Goal: Task Accomplishment & Management: Manage account settings

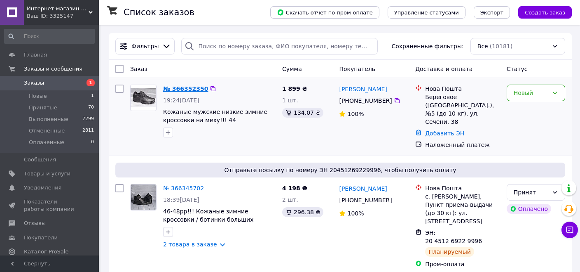
click at [196, 91] on link "№ 366352350" at bounding box center [185, 88] width 45 height 7
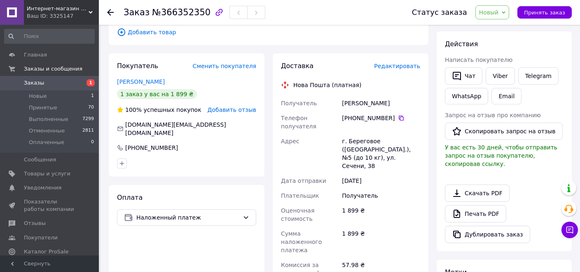
scroll to position [43, 0]
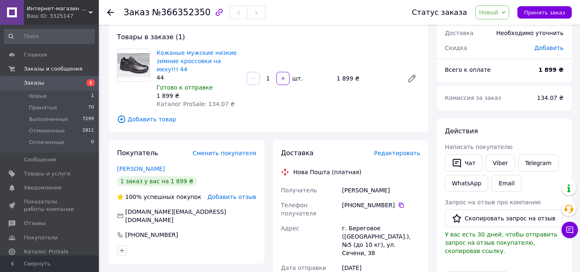
click at [99, 152] on div "Заказы 1 Новые 1 Принятые 70 Выполненные 7299 Отмененные 2811 Оплаченные 0" at bounding box center [49, 114] width 99 height 76
drag, startPoint x: 327, startPoint y: 271, endPoint x: 328, endPoint y: 275, distance: 4.6
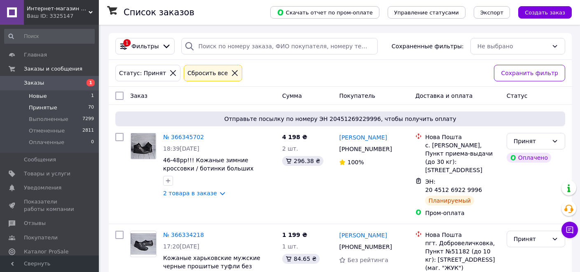
click at [45, 96] on span "Новые" at bounding box center [38, 95] width 18 height 7
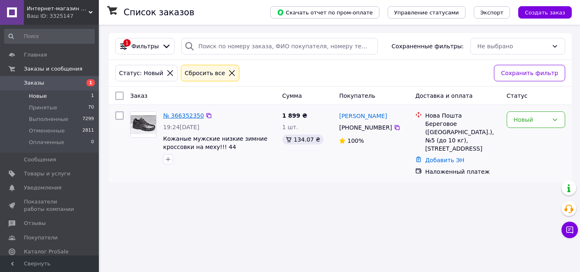
click at [169, 114] on link "№ 366352350" at bounding box center [183, 115] width 41 height 7
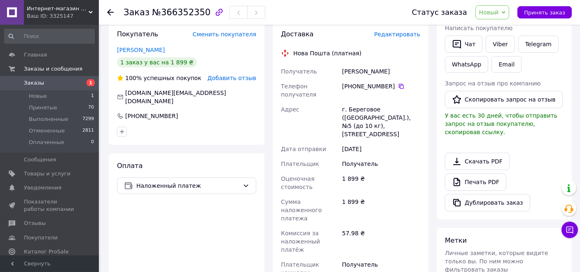
scroll to position [276, 0]
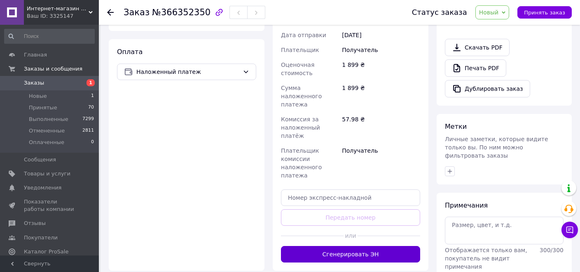
click at [359, 246] on button "Сгенерировать ЭН" at bounding box center [350, 254] width 139 height 16
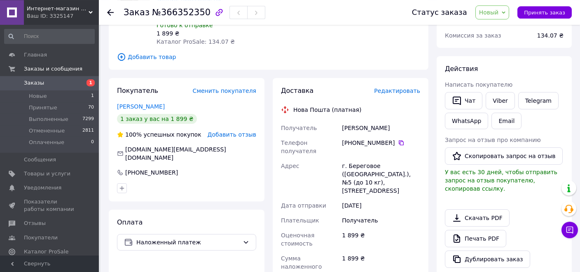
scroll to position [101, 0]
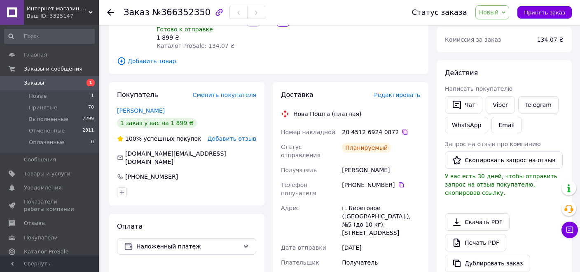
click at [402, 131] on icon at bounding box center [405, 132] width 7 height 7
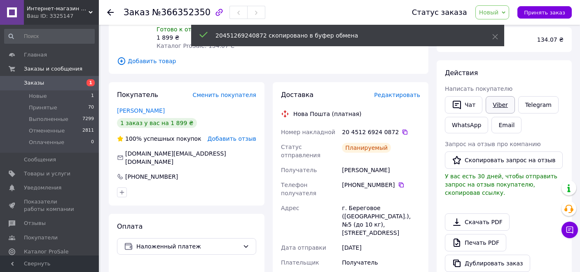
click at [498, 103] on link "Viber" at bounding box center [500, 104] width 29 height 17
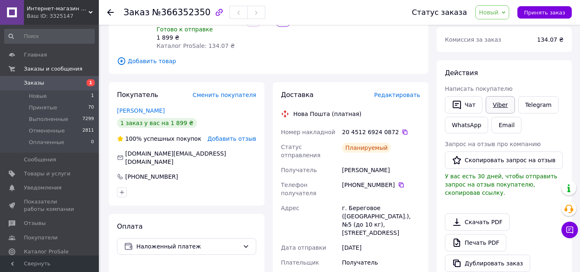
click at [504, 108] on link "Viber" at bounding box center [500, 104] width 29 height 17
click at [402, 133] on icon at bounding box center [405, 132] width 7 height 7
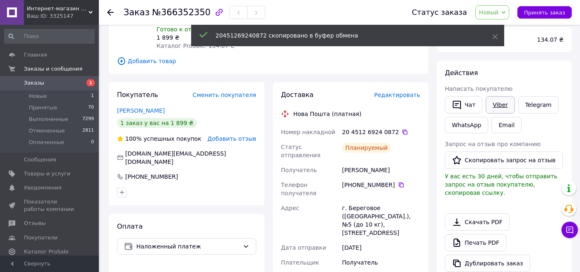
click at [497, 103] on link "Viber" at bounding box center [500, 104] width 29 height 17
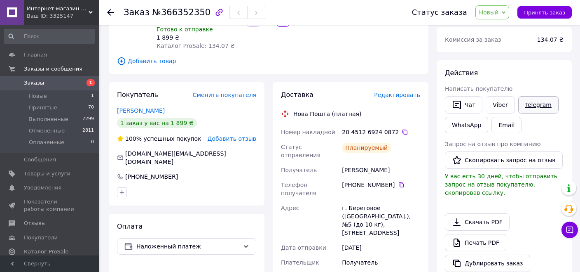
click at [527, 105] on link "Telegram" at bounding box center [538, 104] width 40 height 17
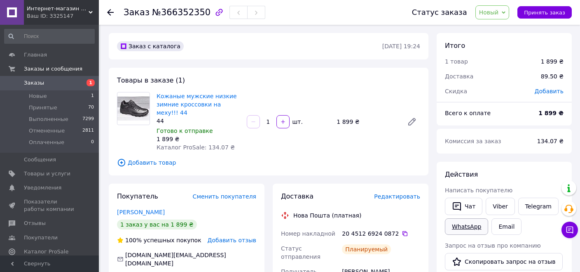
click at [476, 226] on link "WhatsApp" at bounding box center [466, 226] width 43 height 16
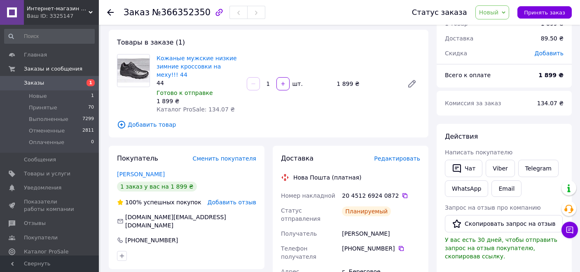
scroll to position [43, 0]
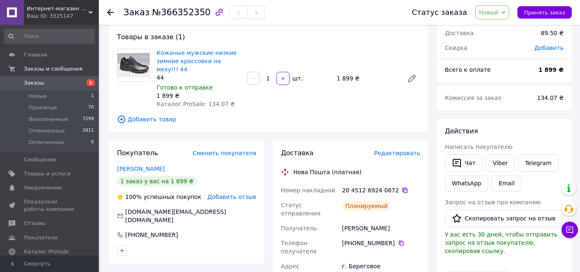
click at [403, 192] on icon at bounding box center [405, 189] width 5 height 5
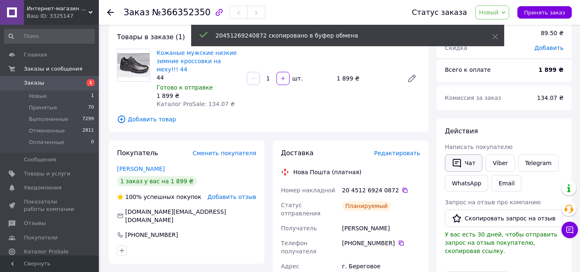
click at [463, 161] on button "Чат" at bounding box center [463, 162] width 37 height 17
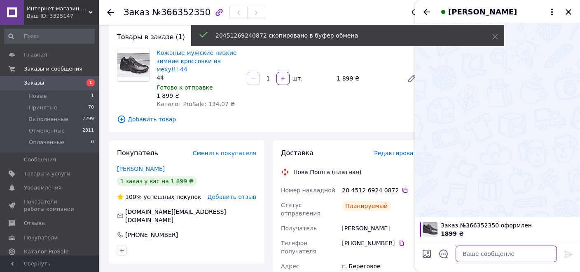
drag, startPoint x: 501, startPoint y: 251, endPoint x: 501, endPoint y: 246, distance: 4.6
click at [501, 251] on textarea at bounding box center [506, 253] width 101 height 16
paste textarea "20451269240872"
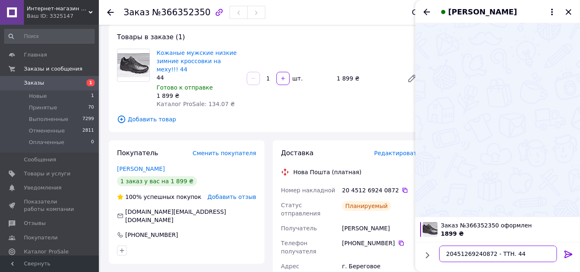
type textarea "20451269240872 - ТТН. 44р"
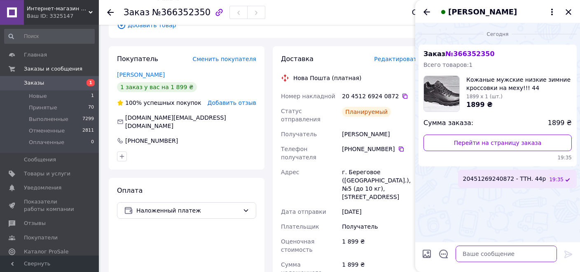
scroll to position [174, 0]
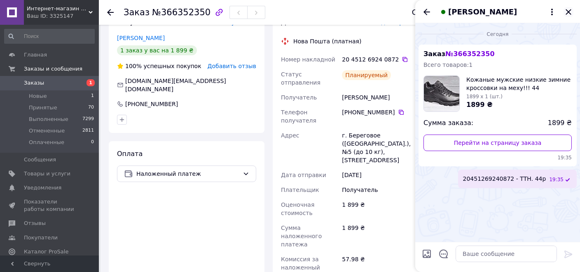
click at [567, 10] on icon "Закрыть" at bounding box center [569, 12] width 10 height 10
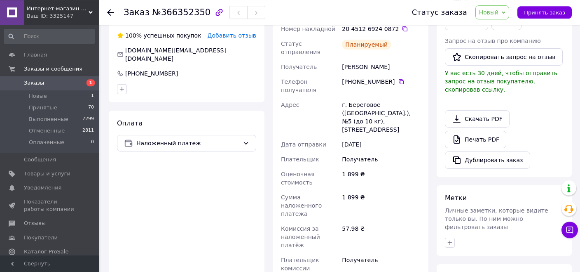
scroll to position [304, 0]
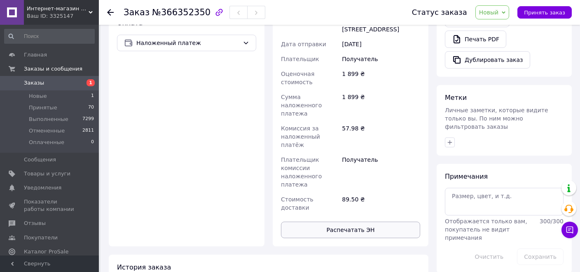
click at [361, 221] on button "Распечатать ЭН" at bounding box center [350, 229] width 139 height 16
click at [365, 221] on button "Распечатать ЭН" at bounding box center [350, 229] width 139 height 16
click at [350, 221] on button "Распечатать ЭН" at bounding box center [350, 229] width 139 height 16
click at [45, 173] on span "Товары и услуги" at bounding box center [47, 173] width 47 height 7
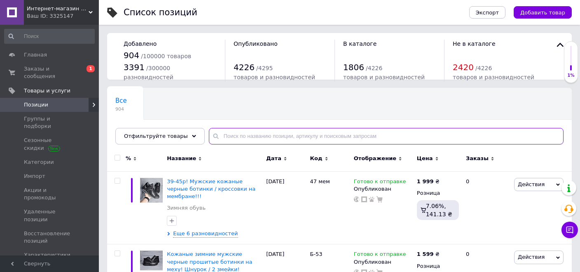
click at [238, 132] on input "text" at bounding box center [386, 136] width 355 height 16
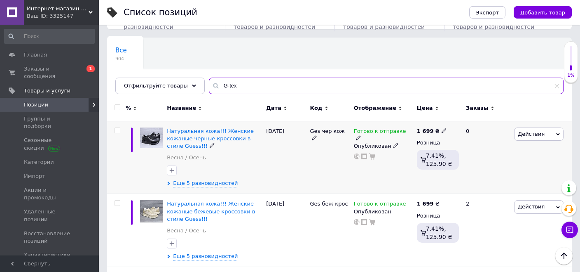
scroll to position [43, 0]
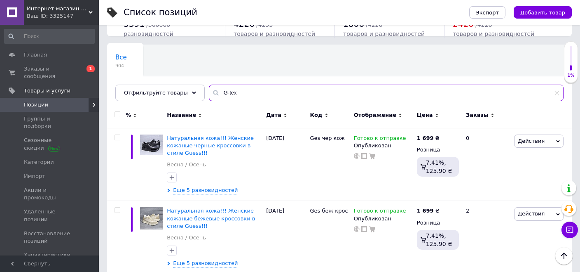
type input "G-tex"
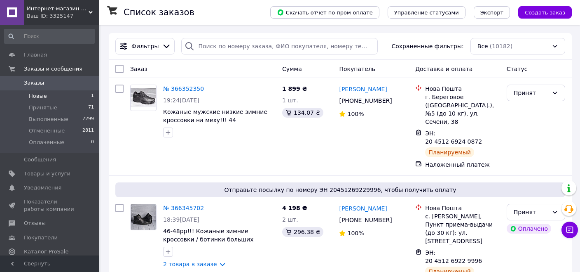
click at [42, 96] on span "Новые" at bounding box center [38, 95] width 18 height 7
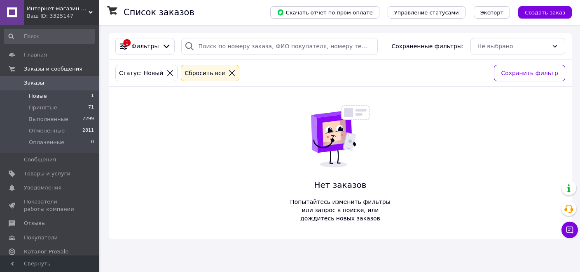
click at [36, 97] on span "Новые" at bounding box center [38, 95] width 18 height 7
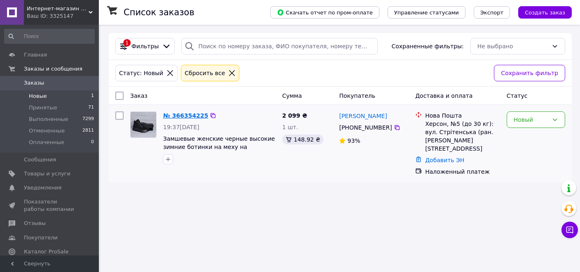
click at [179, 114] on link "№ 366354225" at bounding box center [185, 115] width 45 height 7
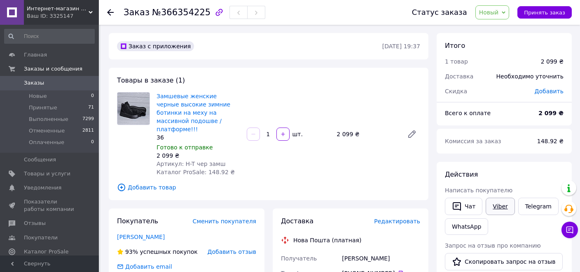
click at [494, 208] on link "Viber" at bounding box center [500, 205] width 29 height 17
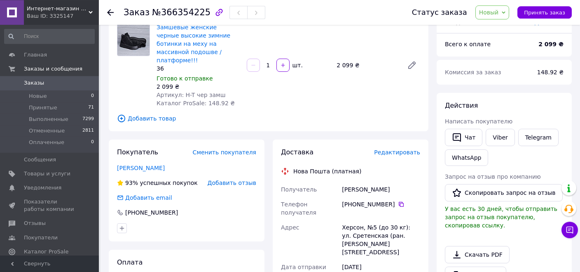
scroll to position [87, 0]
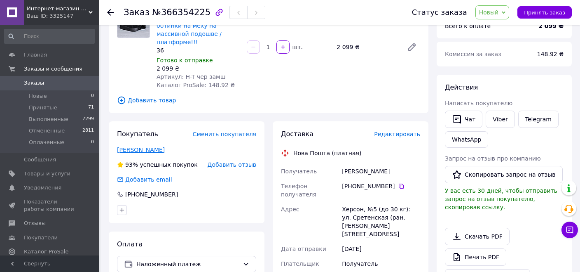
click at [133, 146] on link "Ищук Ольга" at bounding box center [141, 149] width 48 height 7
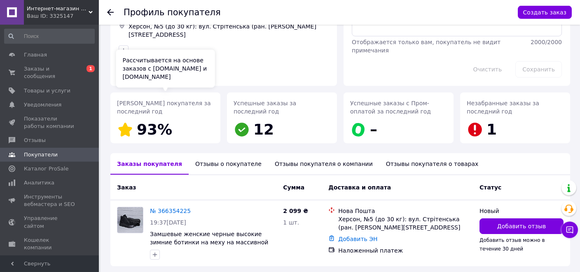
scroll to position [80, 0]
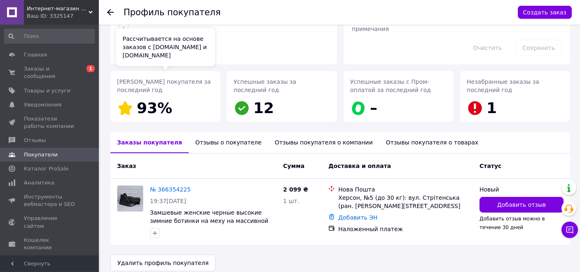
click at [211, 134] on div "Отзывы о покупателе" at bounding box center [229, 141] width 80 height 21
drag, startPoint x: 201, startPoint y: 138, endPoint x: 210, endPoint y: 134, distance: 10.3
click at [200, 138] on div "Отзывы о покупателе" at bounding box center [229, 141] width 80 height 21
click at [210, 134] on div "Отзывы о покупателе" at bounding box center [229, 141] width 80 height 21
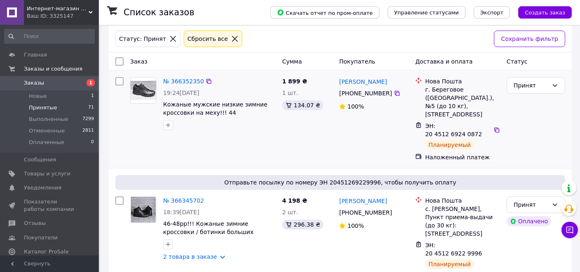
scroll to position [174, 0]
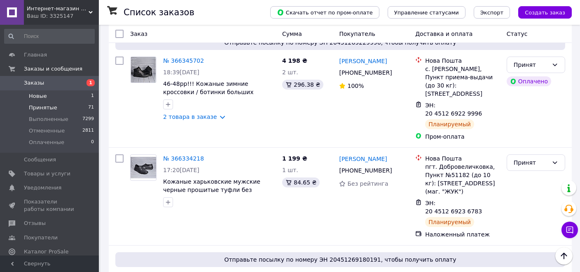
click at [41, 94] on span "Новые" at bounding box center [38, 95] width 18 height 7
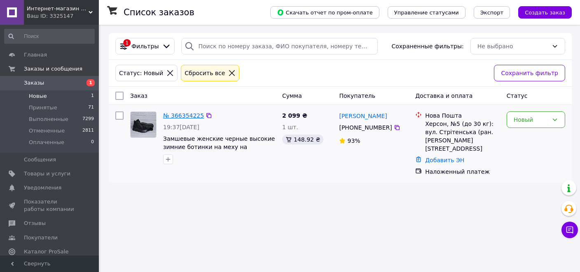
click at [187, 117] on link "№ 366354225" at bounding box center [183, 115] width 41 height 7
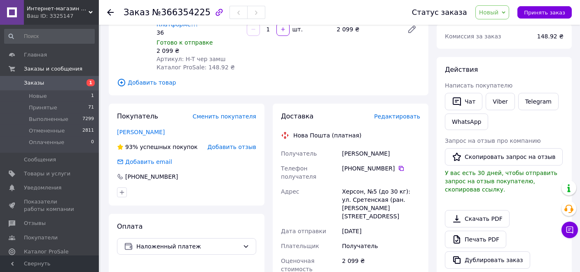
scroll to position [104, 0]
click at [391, 113] on div "Редактировать" at bounding box center [397, 116] width 46 height 8
click at [391, 113] on span "Редактировать" at bounding box center [397, 116] width 46 height 7
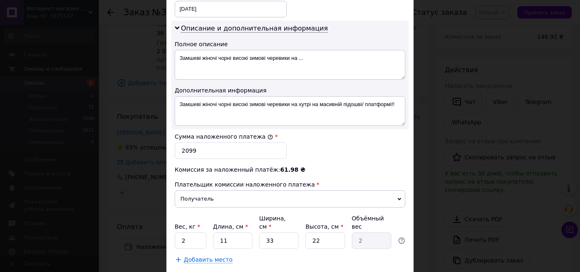
scroll to position [443, 0]
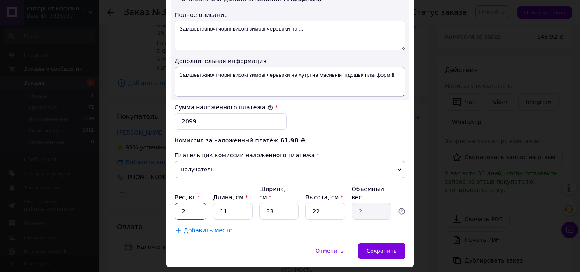
click at [175, 203] on input "2" at bounding box center [191, 211] width 32 height 16
type input "3"
type input "1"
type input "0.18"
type input "12"
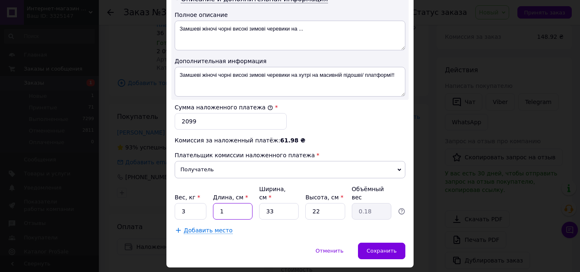
type input "2.18"
type input "12"
click at [391, 247] on span "Сохранить" at bounding box center [382, 250] width 30 height 6
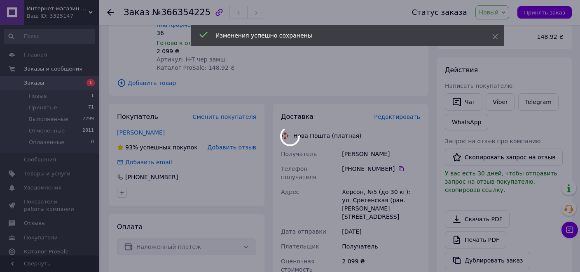
scroll to position [278, 0]
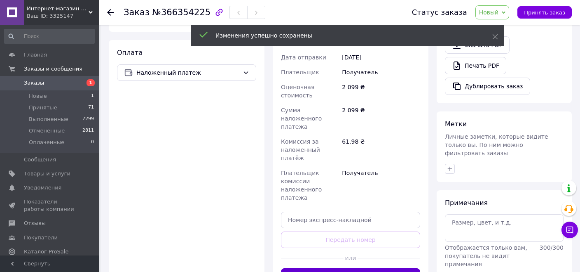
click at [387, 268] on button "Сгенерировать ЭН" at bounding box center [350, 276] width 139 height 16
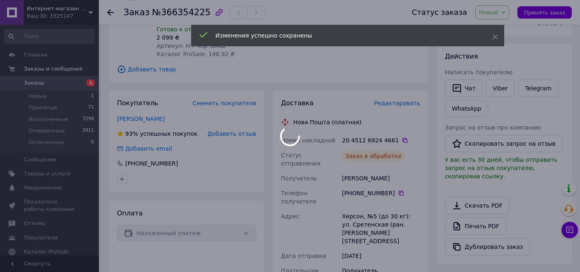
scroll to position [104, 0]
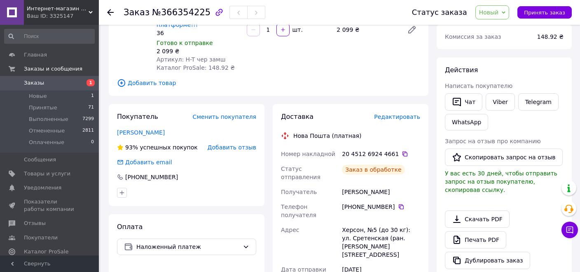
click at [403, 151] on icon at bounding box center [405, 153] width 5 height 5
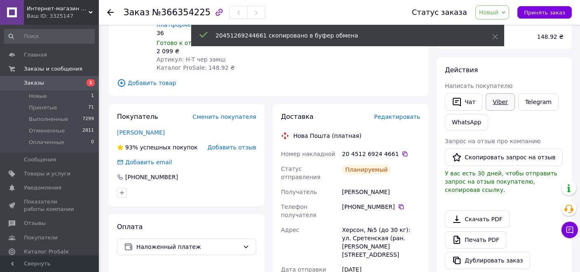
click at [501, 101] on link "Viber" at bounding box center [500, 101] width 29 height 17
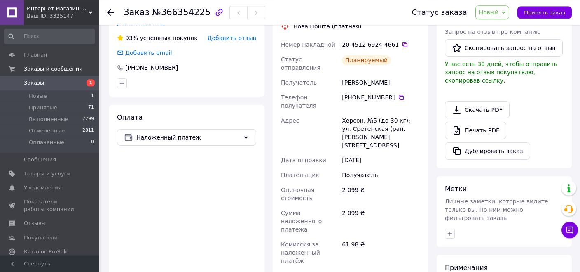
scroll to position [278, 0]
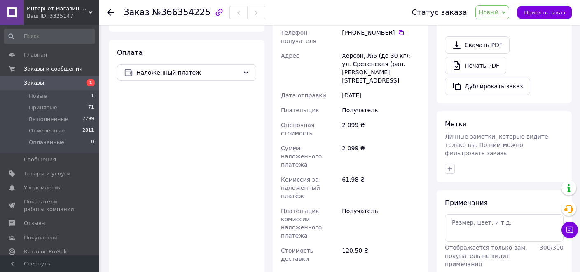
click at [44, 171] on span "Товары и услуги" at bounding box center [47, 173] width 47 height 7
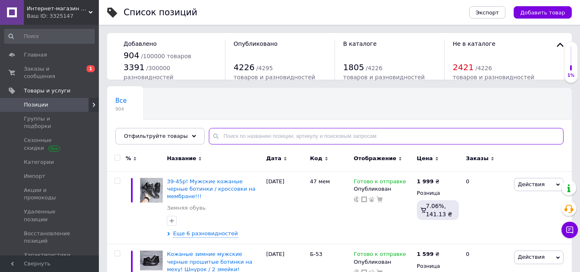
click at [241, 136] on input "text" at bounding box center [386, 136] width 355 height 16
click at [266, 138] on input "text" at bounding box center [386, 136] width 355 height 16
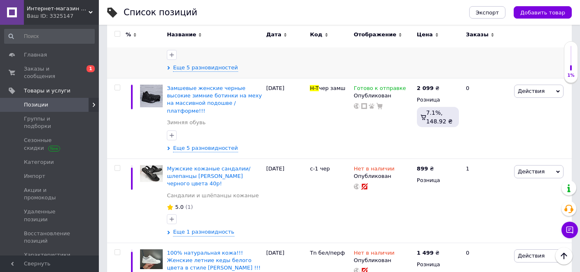
scroll to position [696, 0]
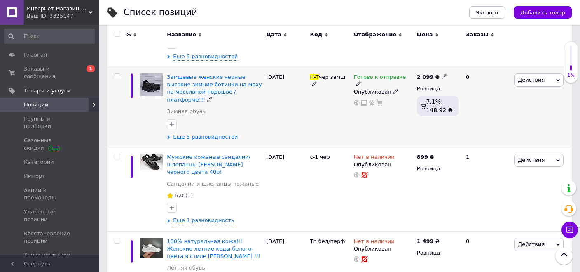
type input "H-t"
click at [196, 133] on span "Еще 5 разновидностей" at bounding box center [205, 136] width 65 height 7
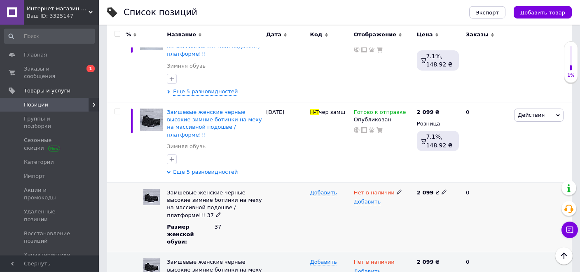
scroll to position [653, 0]
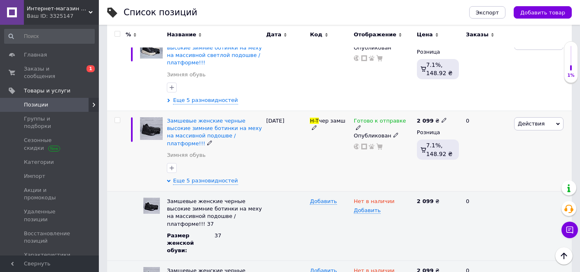
click at [154, 117] on img at bounding box center [151, 128] width 23 height 23
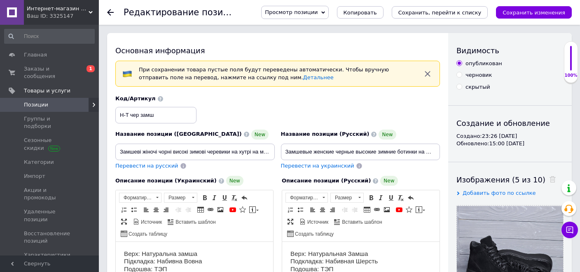
scroll to position [130, 0]
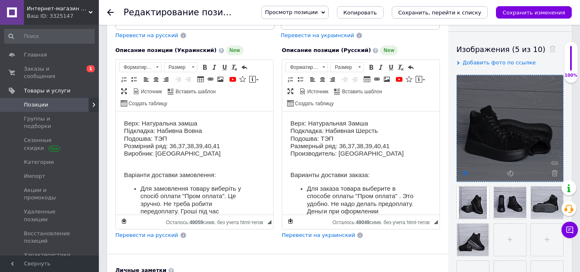
click at [467, 173] on use at bounding box center [465, 173] width 6 height 4
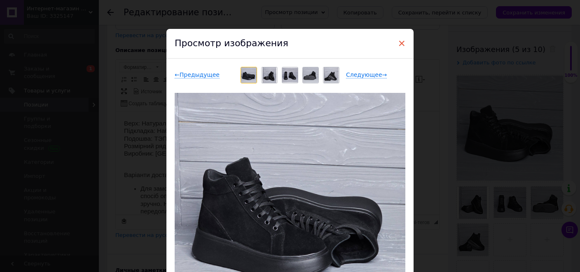
click at [401, 43] on span "×" at bounding box center [401, 43] width 7 height 14
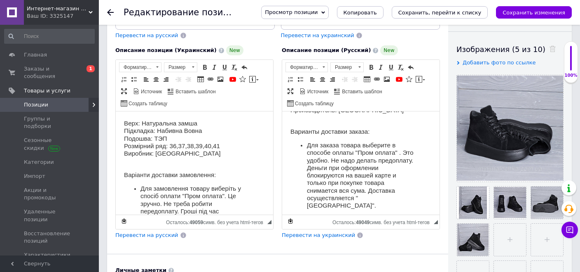
click at [339, 147] on h3 "Для заказа товара выберите в способе оплаты "Пром оплата" . Это удобно. Не надо…" at bounding box center [361, 175] width 108 height 68
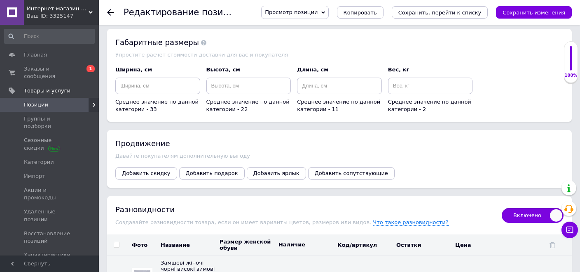
scroll to position [1392, 0]
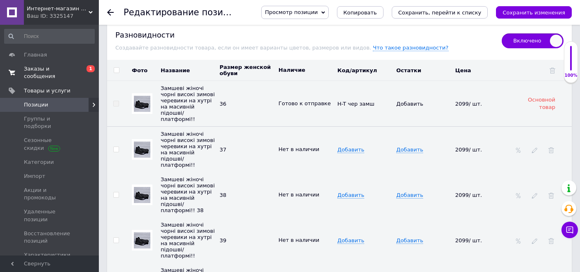
click at [40, 69] on span "Заказы и сообщения" at bounding box center [50, 72] width 52 height 15
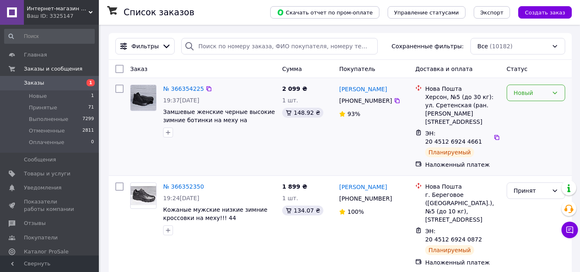
click at [536, 97] on div "Новый" at bounding box center [531, 92] width 35 height 9
click at [527, 110] on li "Принят" at bounding box center [536, 110] width 58 height 15
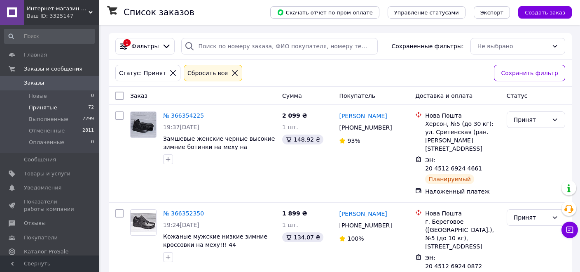
click at [50, 110] on span "Принятые" at bounding box center [43, 107] width 28 height 7
click at [183, 117] on link "№ 366354225" at bounding box center [183, 115] width 41 height 7
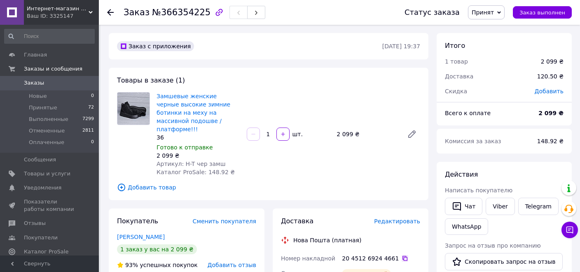
click at [402, 255] on icon at bounding box center [405, 258] width 7 height 7
